Goal: Complete application form

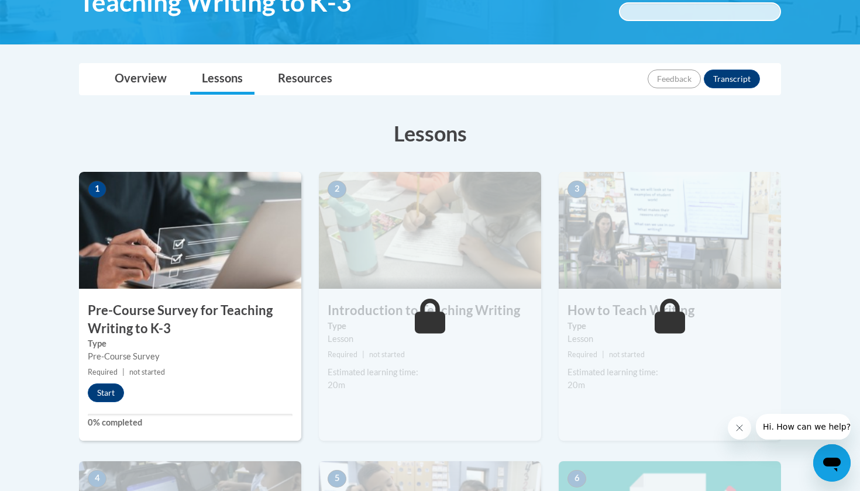
scroll to position [221, 0]
click at [108, 394] on button "Start" at bounding box center [106, 393] width 36 height 19
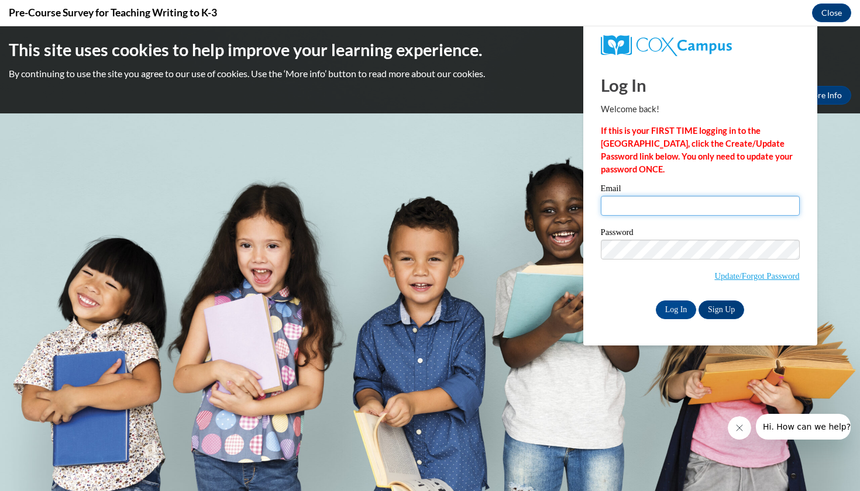
type input "isabel.kennedy@covenant.edu"
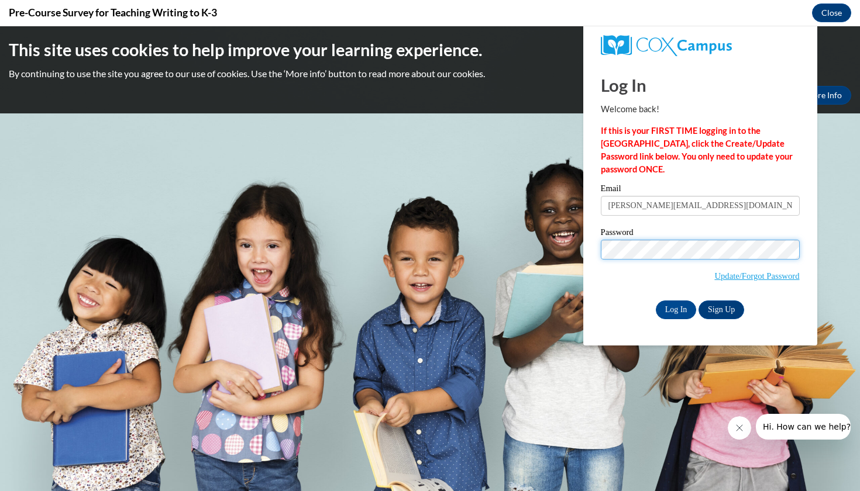
click at [675, 308] on input "Log In" at bounding box center [676, 310] width 41 height 19
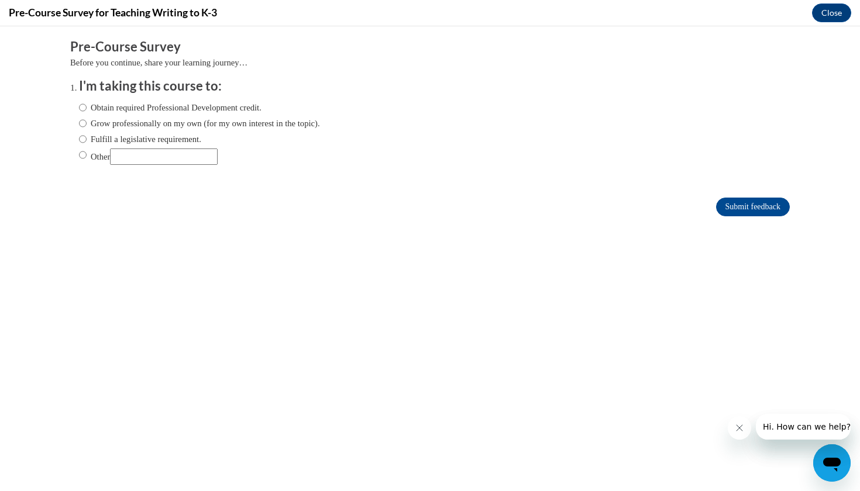
scroll to position [0, 0]
click at [78, 156] on ol "I'm taking this course to: Obtain required Professional Development credit. Gro…" at bounding box center [430, 130] width 720 height 106
click at [79, 154] on input "Other" at bounding box center [83, 155] width 8 height 13
radio input "true"
click at [137, 159] on input "Other" at bounding box center [164, 157] width 108 height 16
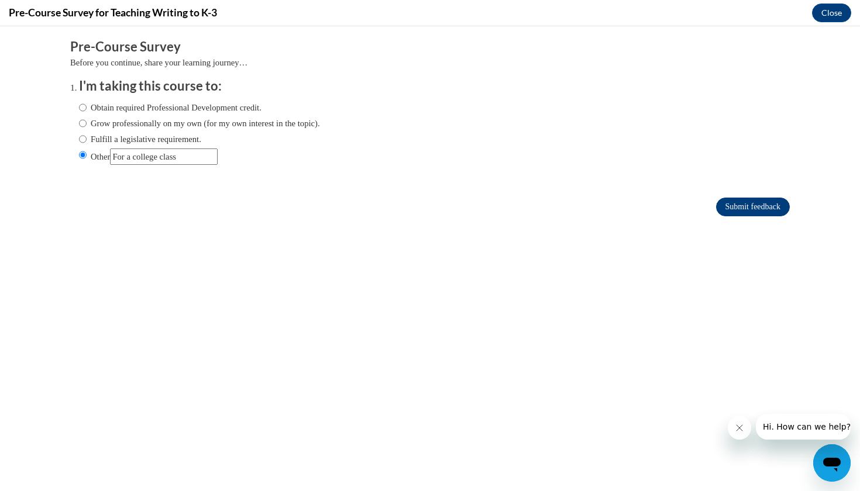
type input "For a college class"
click at [755, 205] on input "Submit feedback" at bounding box center [753, 207] width 74 height 19
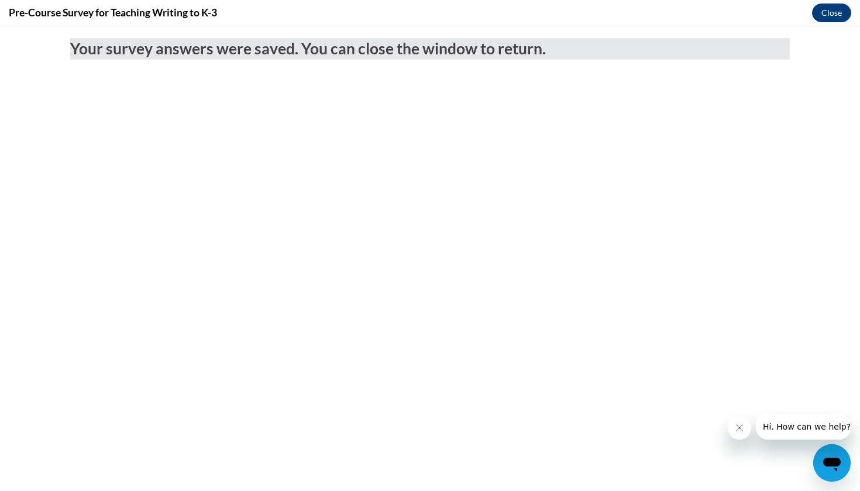
click at [830, 13] on button "Close" at bounding box center [831, 13] width 39 height 19
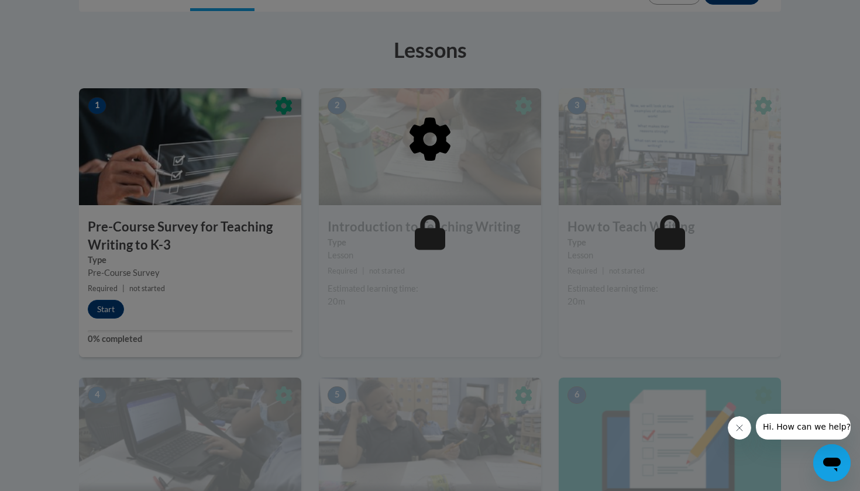
scroll to position [306, 0]
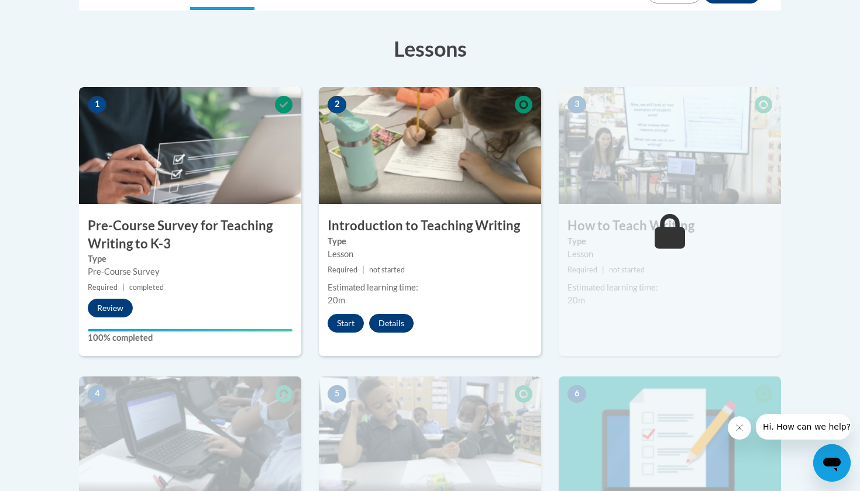
click at [394, 322] on button "Details" at bounding box center [391, 323] width 44 height 19
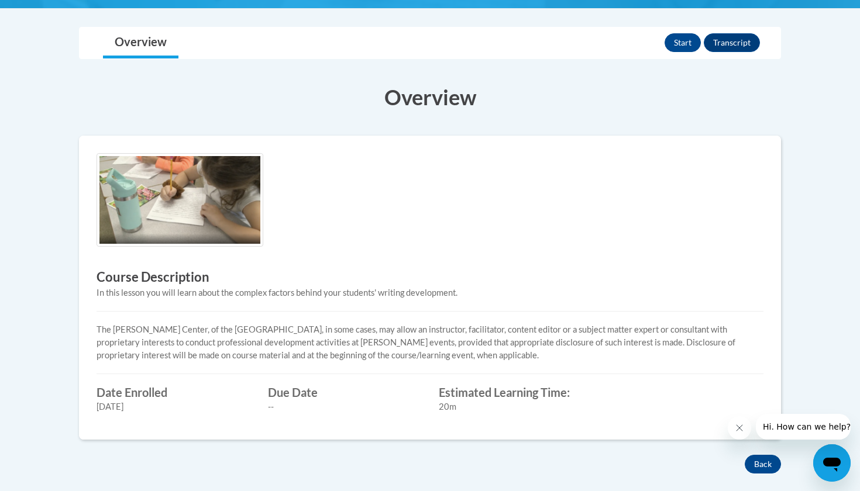
scroll to position [236, 0]
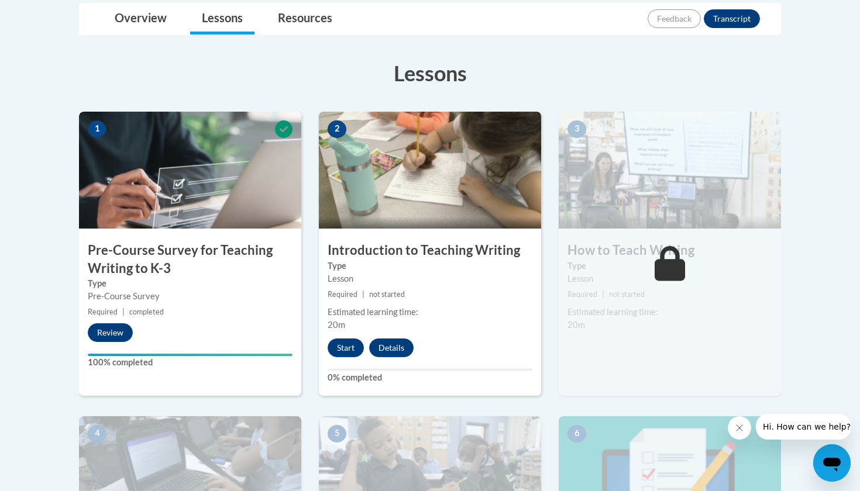
scroll to position [282, 0]
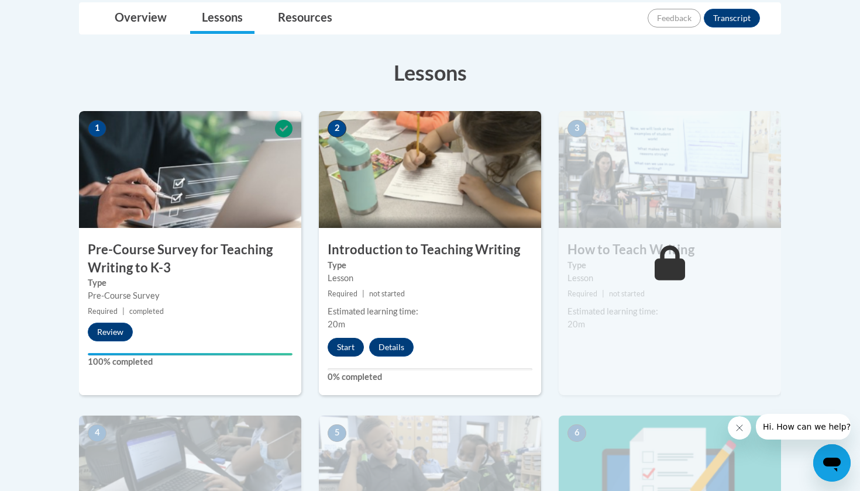
click at [343, 343] on button "Start" at bounding box center [346, 347] width 36 height 19
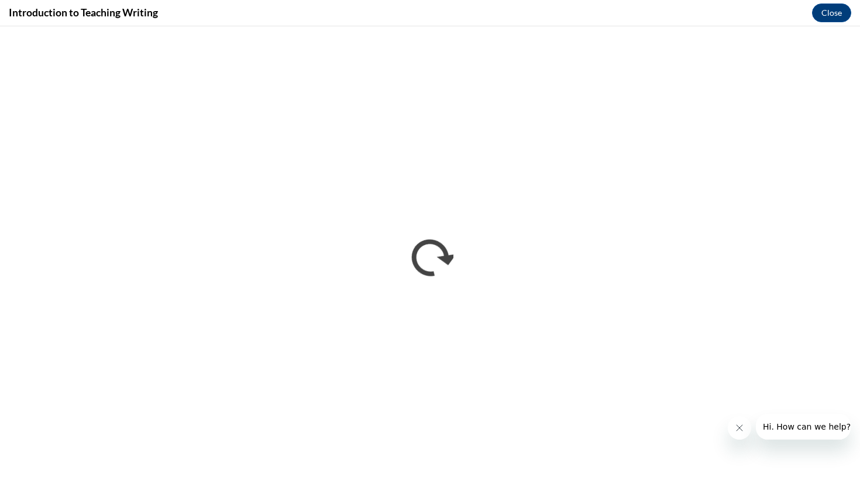
scroll to position [0, 0]
